Goal: Task Accomplishment & Management: Manage account settings

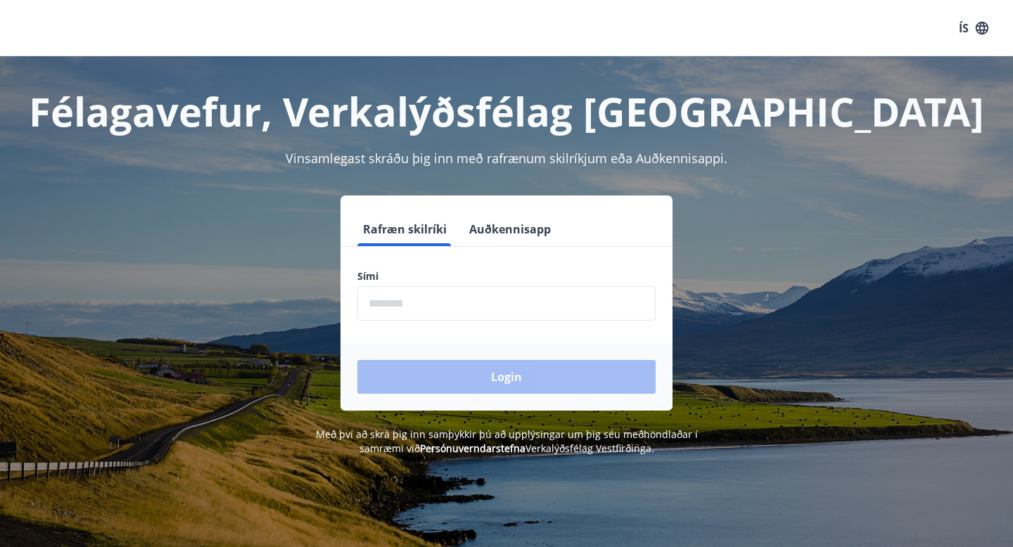
click at [446, 302] on input "phone" at bounding box center [506, 303] width 298 height 34
type input "********"
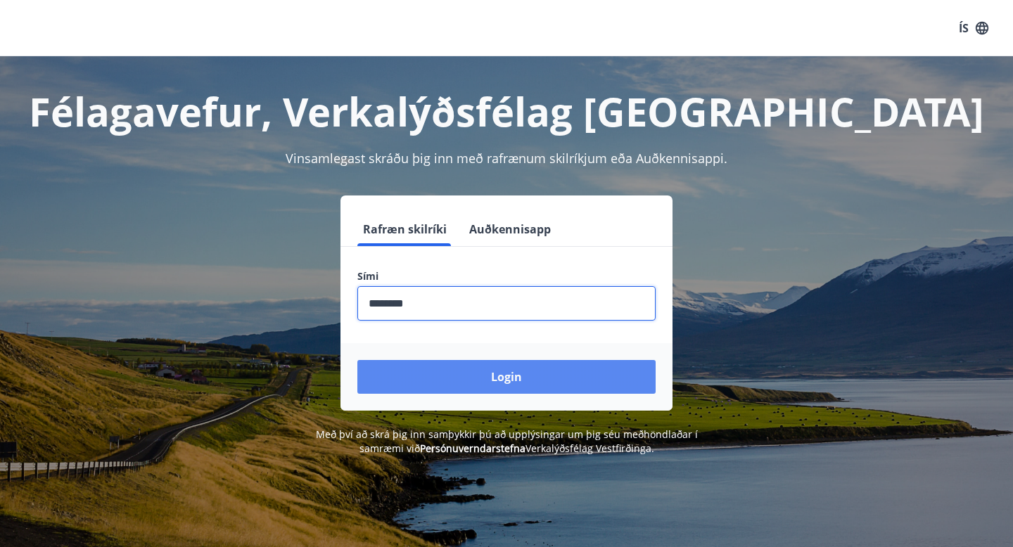
click at [450, 380] on button "Login" at bounding box center [506, 377] width 298 height 34
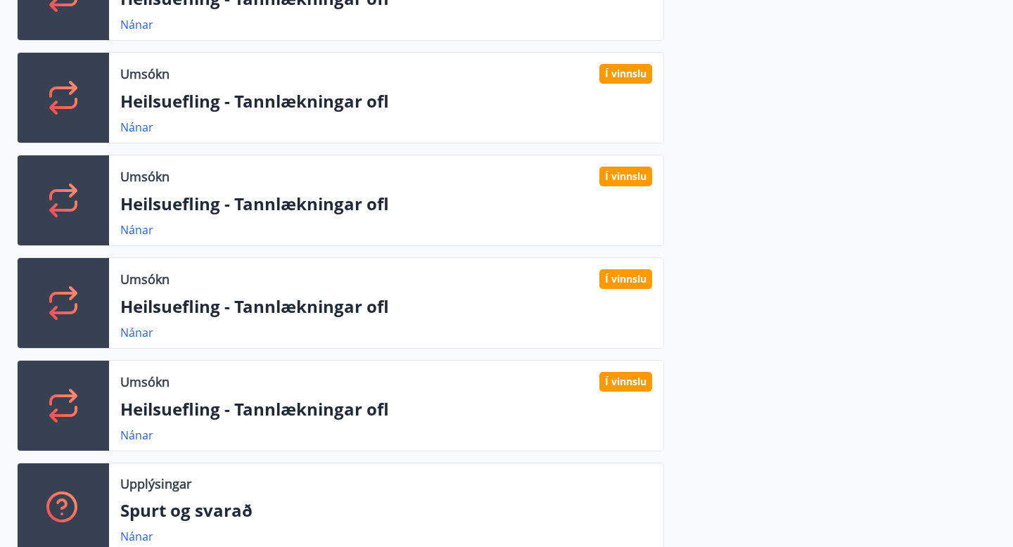
scroll to position [584, 0]
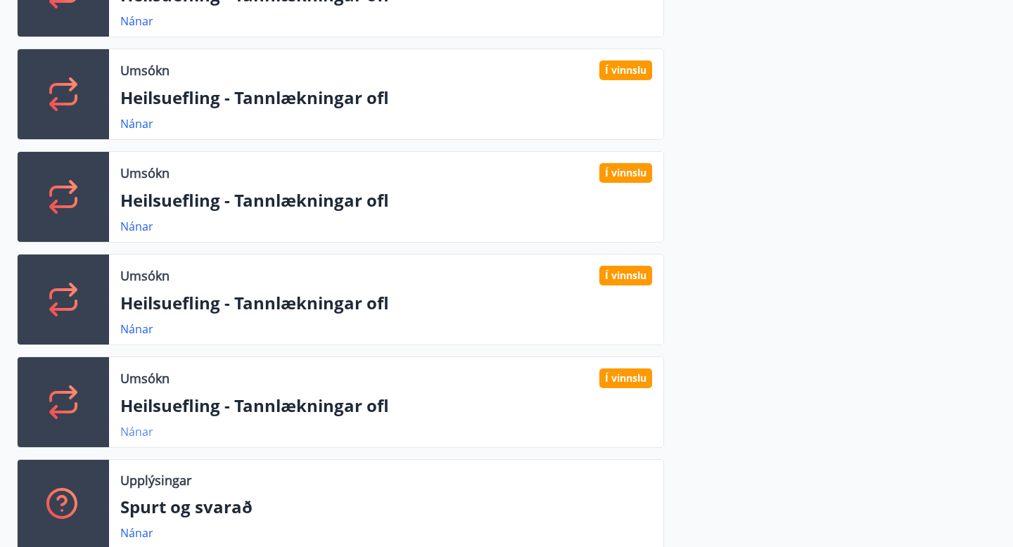
click at [134, 435] on link "Nánar" at bounding box center [136, 431] width 33 height 15
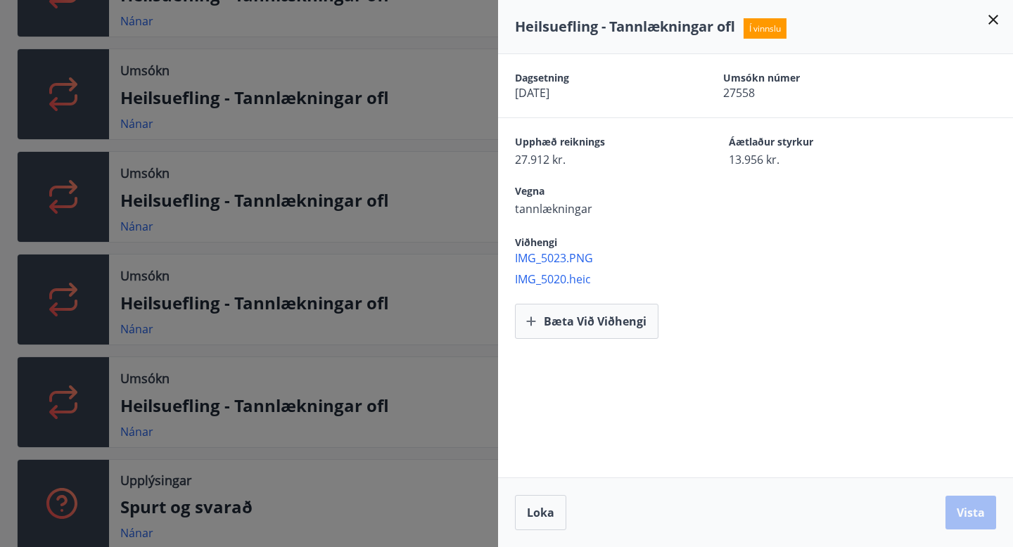
click at [0, 400] on div at bounding box center [506, 273] width 1013 height 547
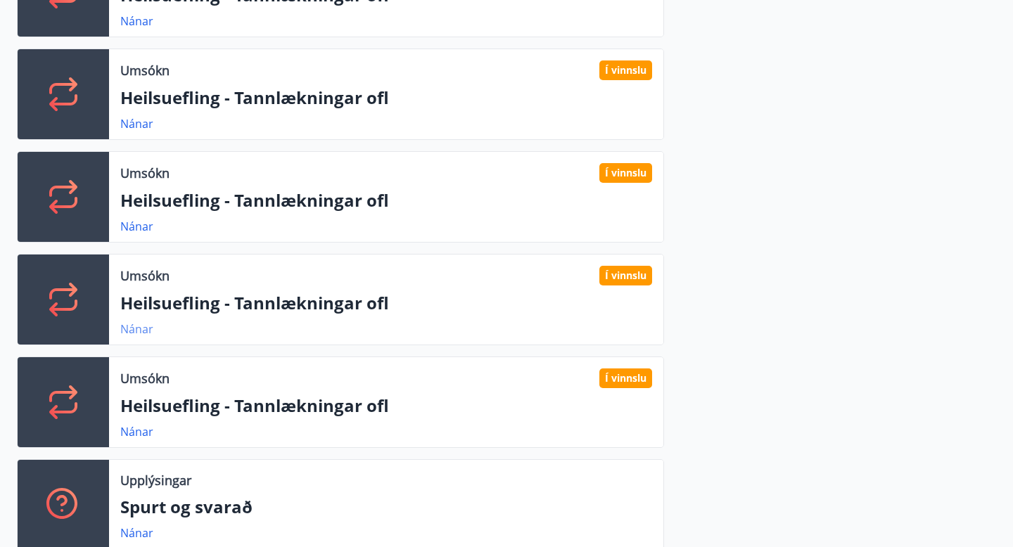
click at [136, 333] on link "Nánar" at bounding box center [136, 329] width 33 height 15
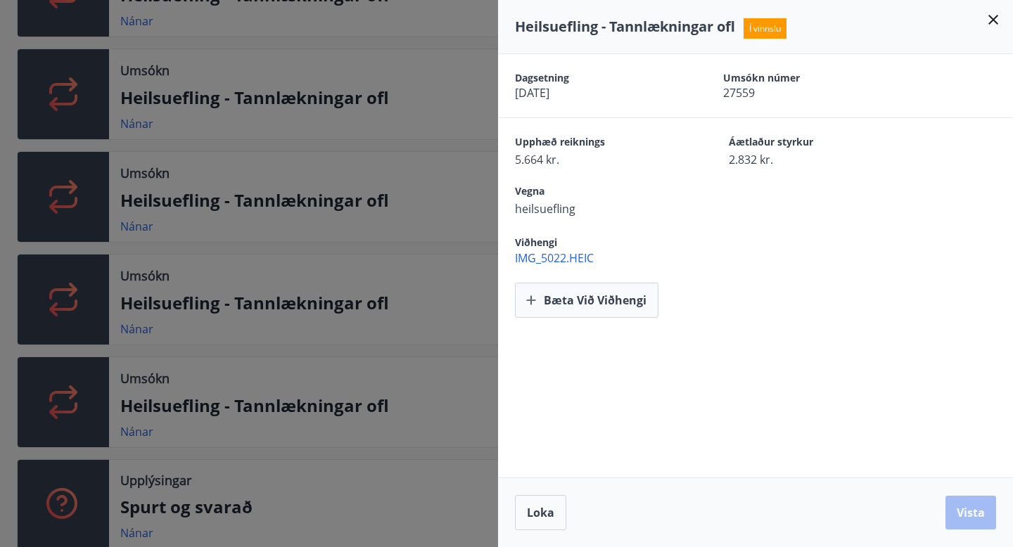
click at [0, 265] on div at bounding box center [506, 273] width 1013 height 547
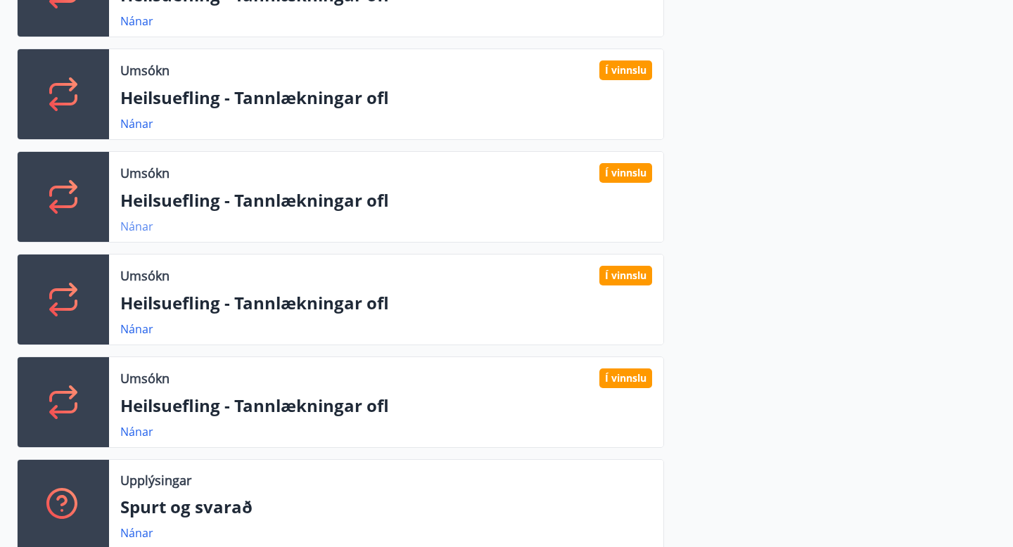
click at [125, 225] on link "Nánar" at bounding box center [136, 226] width 33 height 15
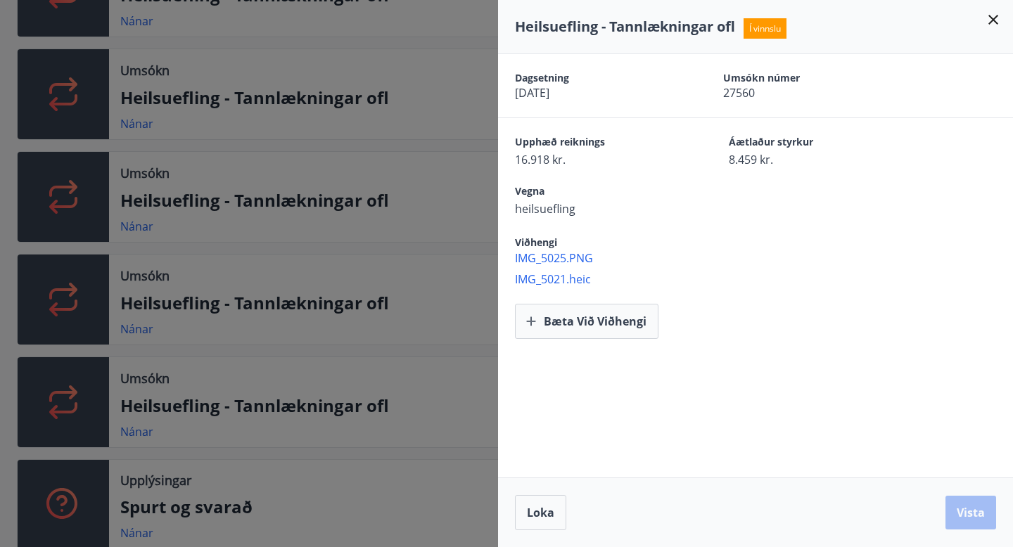
click at [0, 210] on div at bounding box center [506, 273] width 1013 height 547
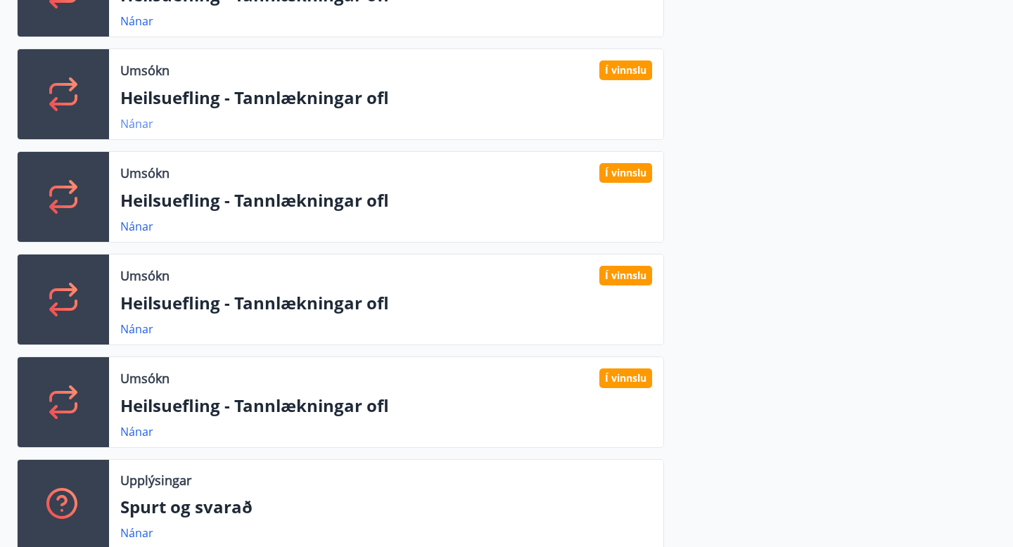
click at [132, 117] on link "Nánar" at bounding box center [136, 123] width 33 height 15
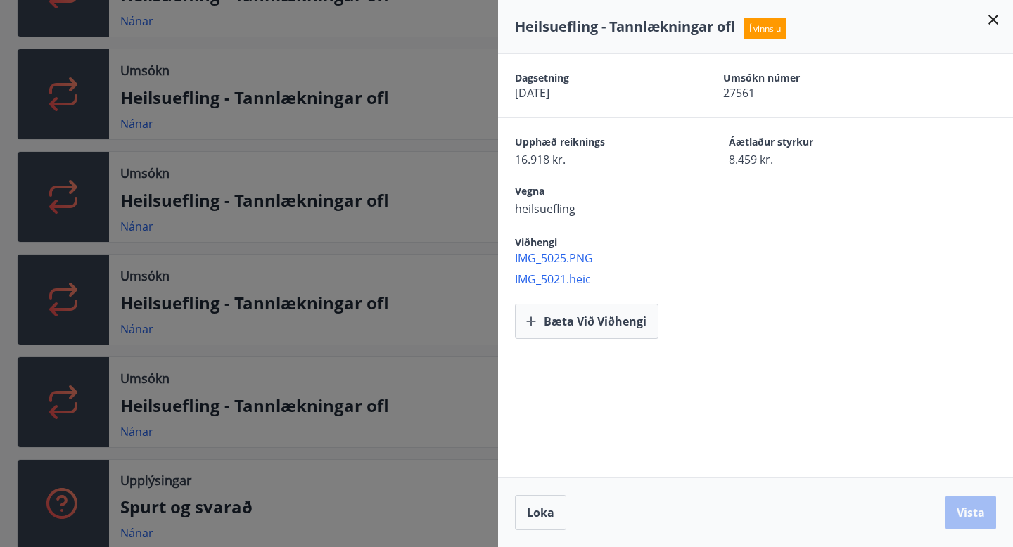
click at [0, 139] on div at bounding box center [506, 273] width 1013 height 547
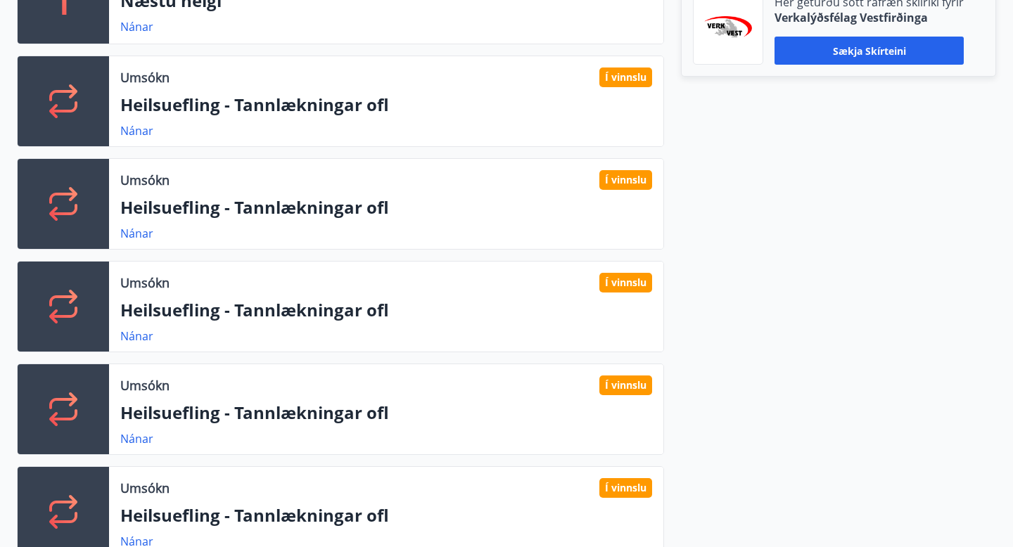
scroll to position [467, 0]
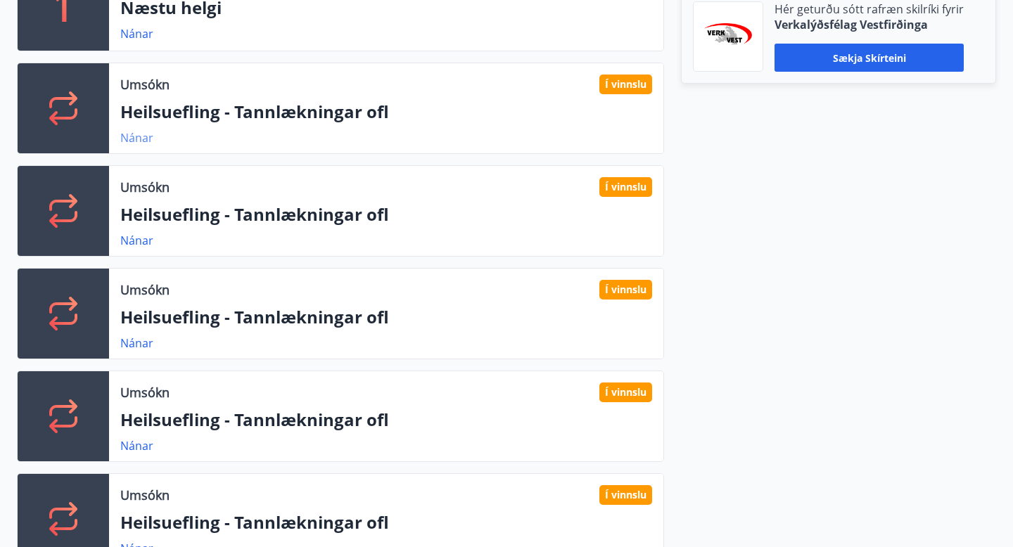
click at [143, 137] on link "Nánar" at bounding box center [136, 137] width 33 height 15
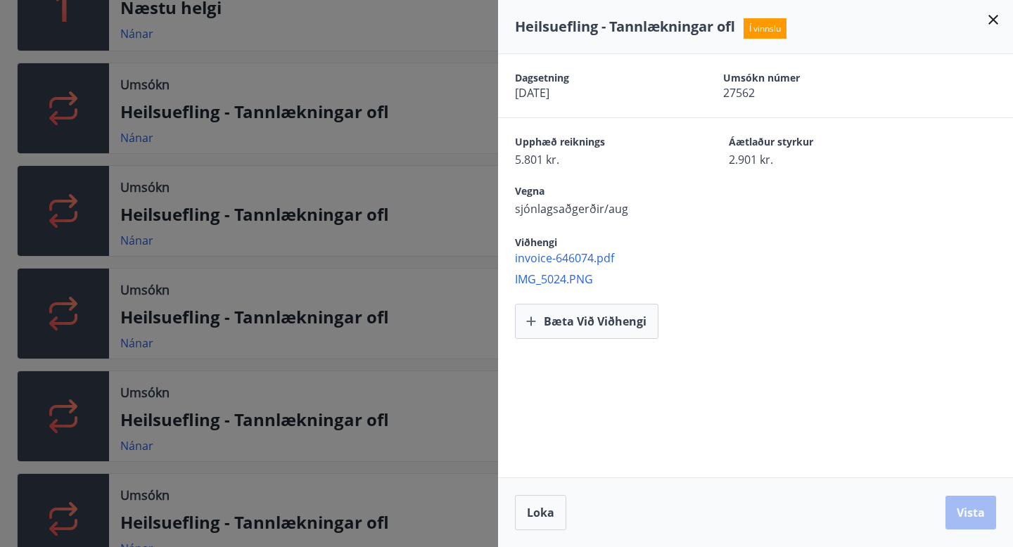
click at [0, 88] on div at bounding box center [506, 273] width 1013 height 547
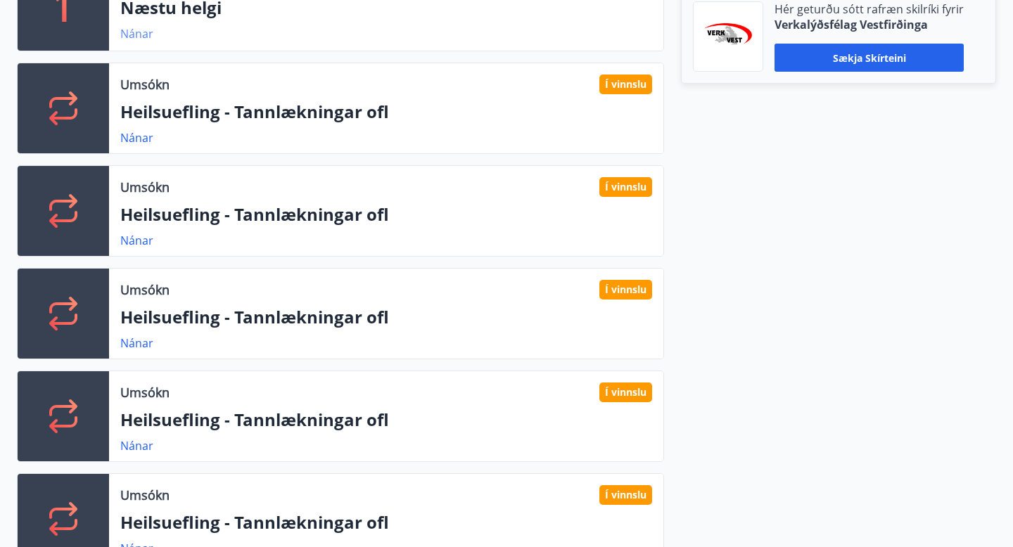
click at [142, 34] on link "Nánar" at bounding box center [136, 33] width 33 height 15
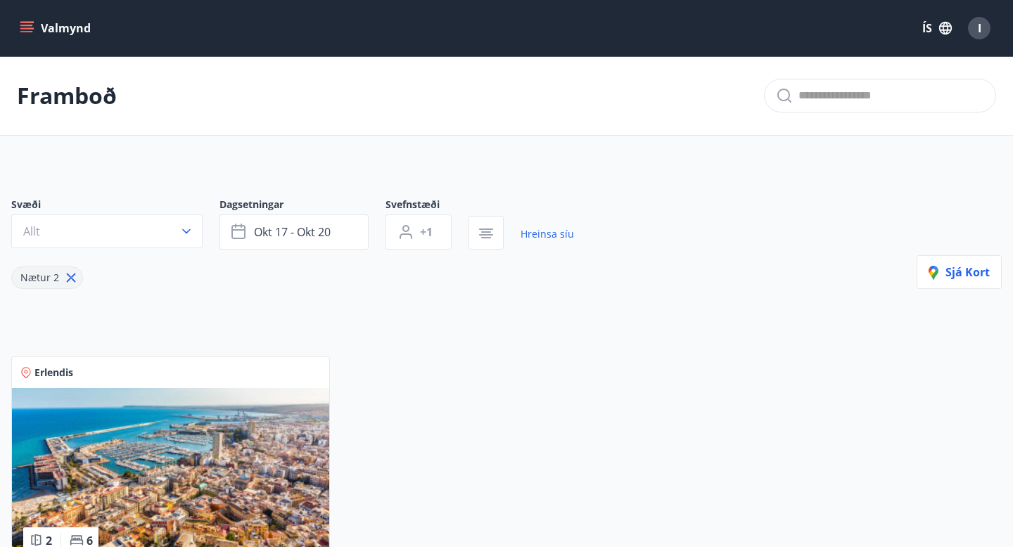
click at [65, 34] on button "Valmynd" at bounding box center [56, 27] width 79 height 25
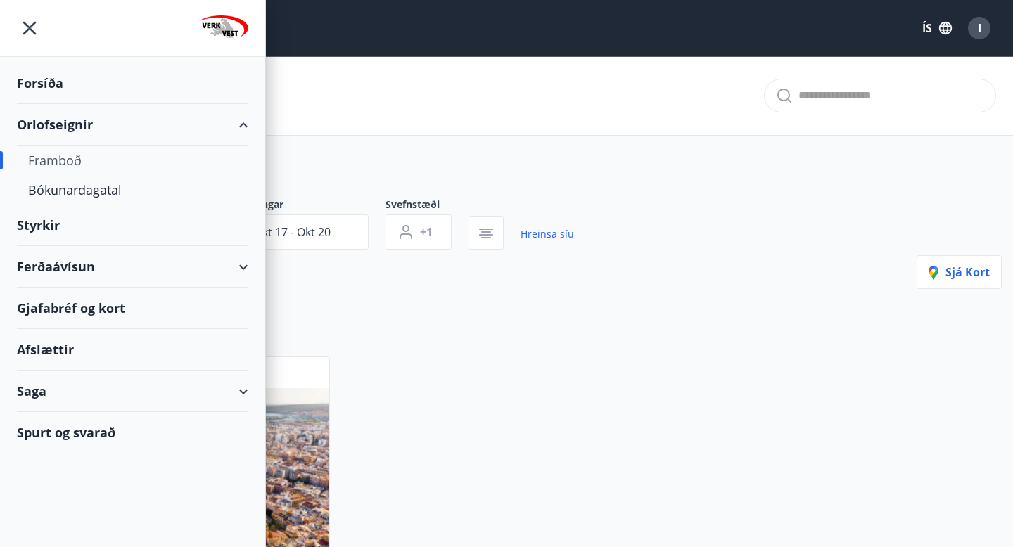
click at [38, 84] on div "Forsíða" at bounding box center [132, 84] width 231 height 42
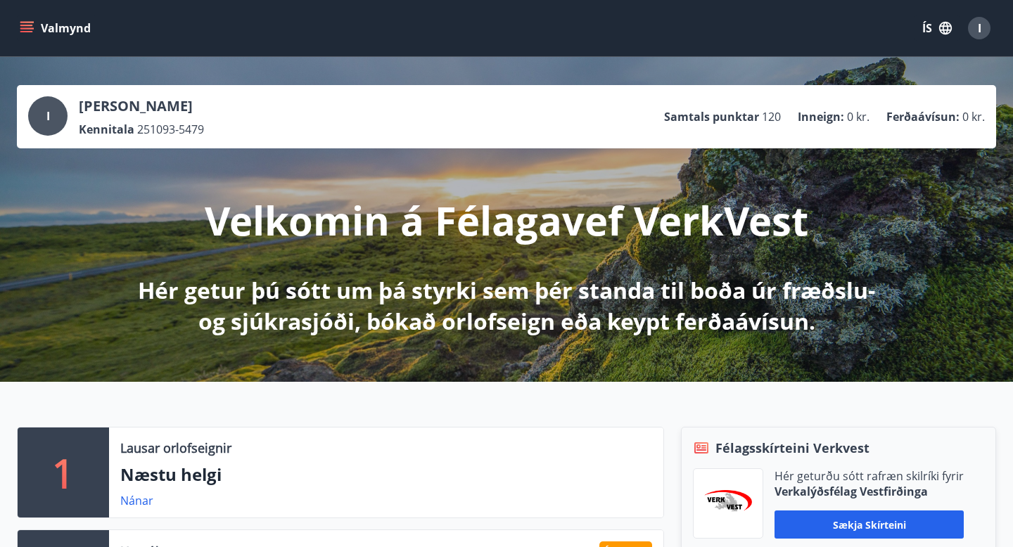
click at [943, 32] on icon "button" at bounding box center [945, 27] width 15 height 15
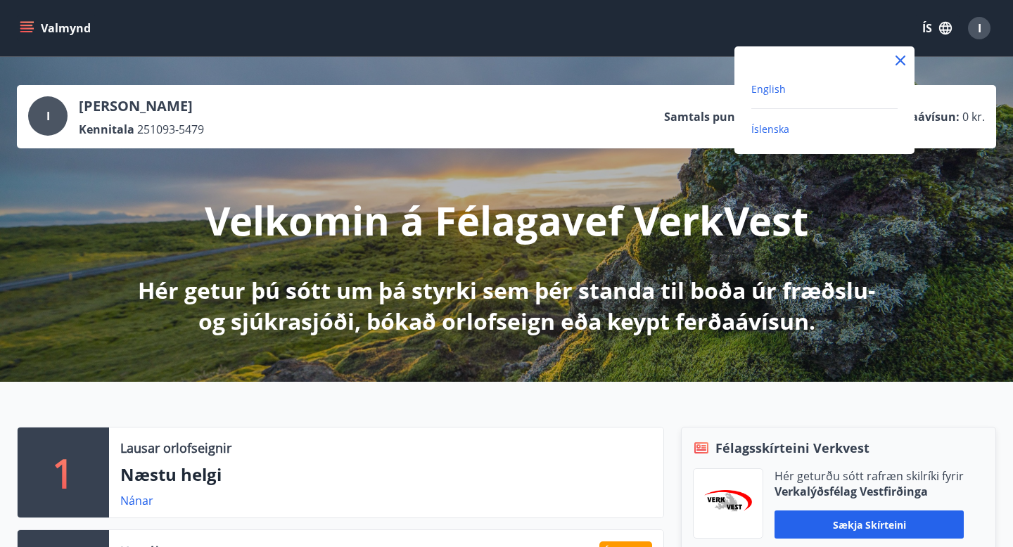
click at [772, 94] on span "English" at bounding box center [768, 88] width 34 height 13
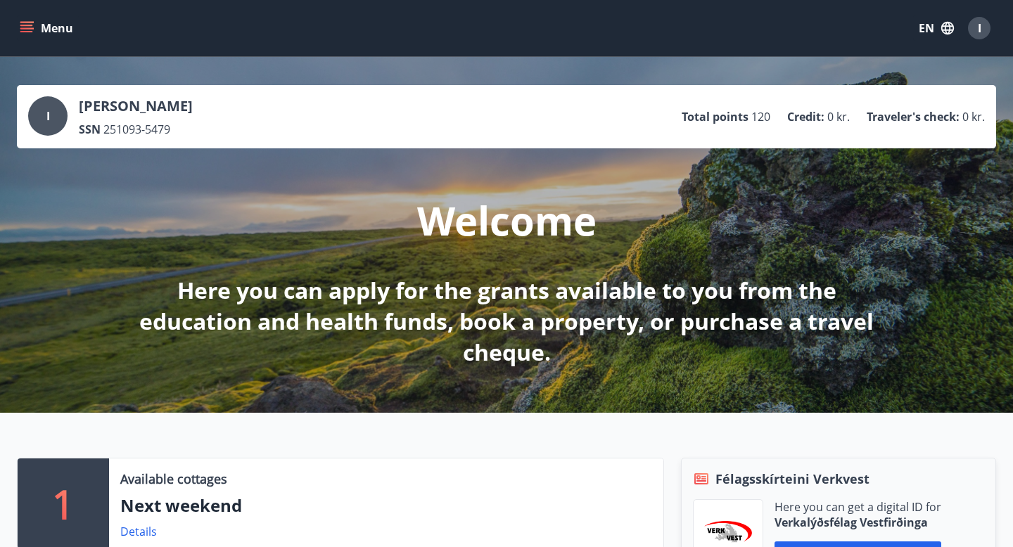
click at [987, 31] on div "I" at bounding box center [979, 28] width 23 height 23
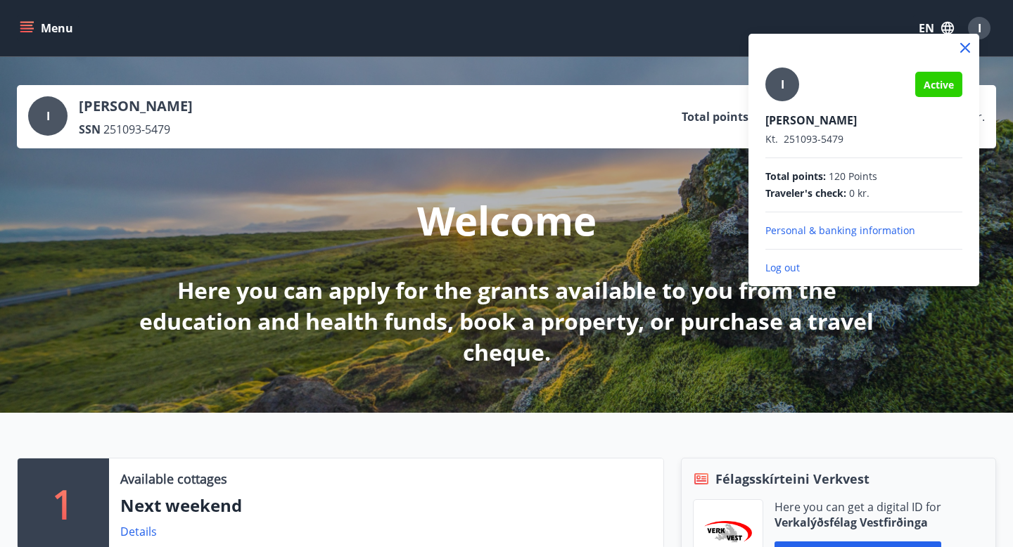
click at [796, 266] on p "Log out" at bounding box center [863, 268] width 197 height 14
